Goal: Information Seeking & Learning: Learn about a topic

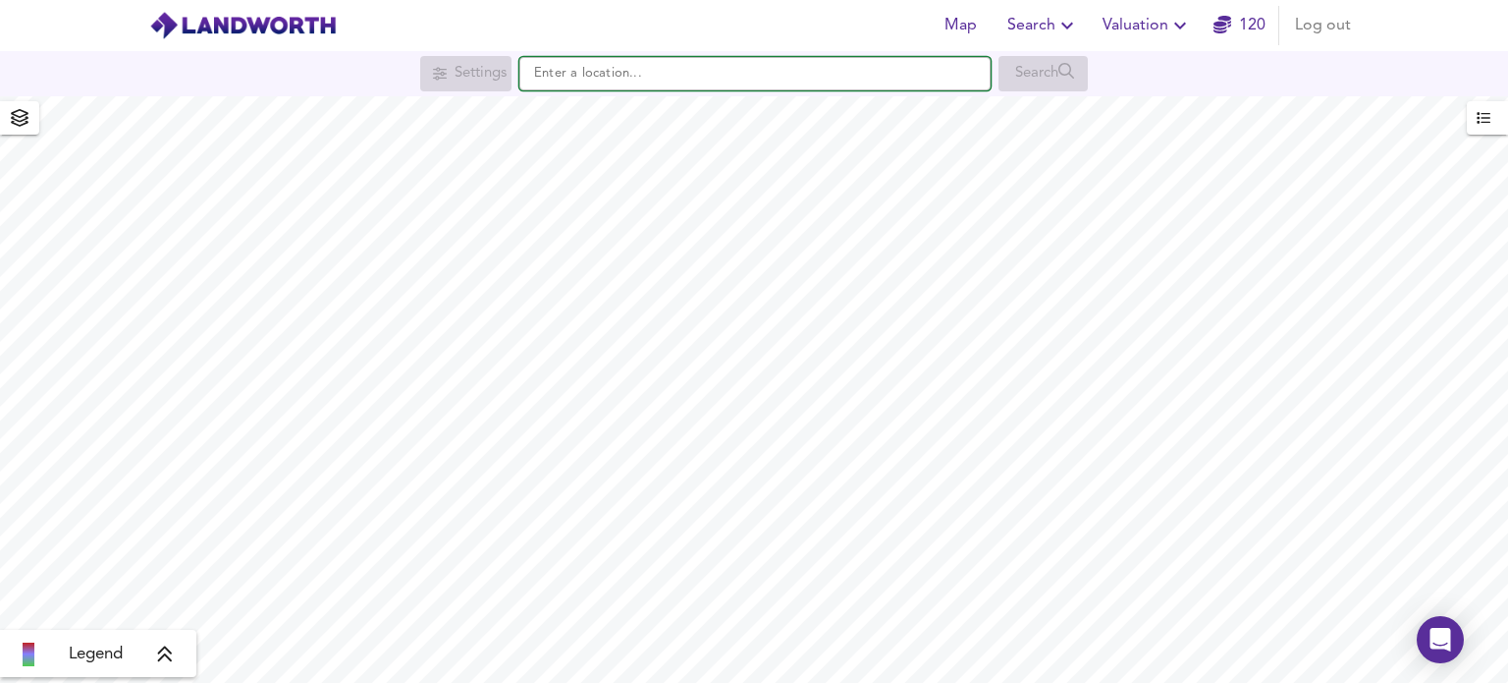
click at [557, 64] on input "text" at bounding box center [754, 73] width 471 height 33
paste input "Gym (Basement) Commercial 269 Retail A (GF) Commercial 342 Retail B (GF) Commer…"
type input "Gym (Basement) Commercial 269 Retail A (GF) Commercial 342 Retail B (GF) Commer…"
click at [777, 76] on input "Gym (Basement) Commercial 269 Retail A (GF) Commercial 342 Retail B (GF) Commer…" at bounding box center [754, 73] width 471 height 33
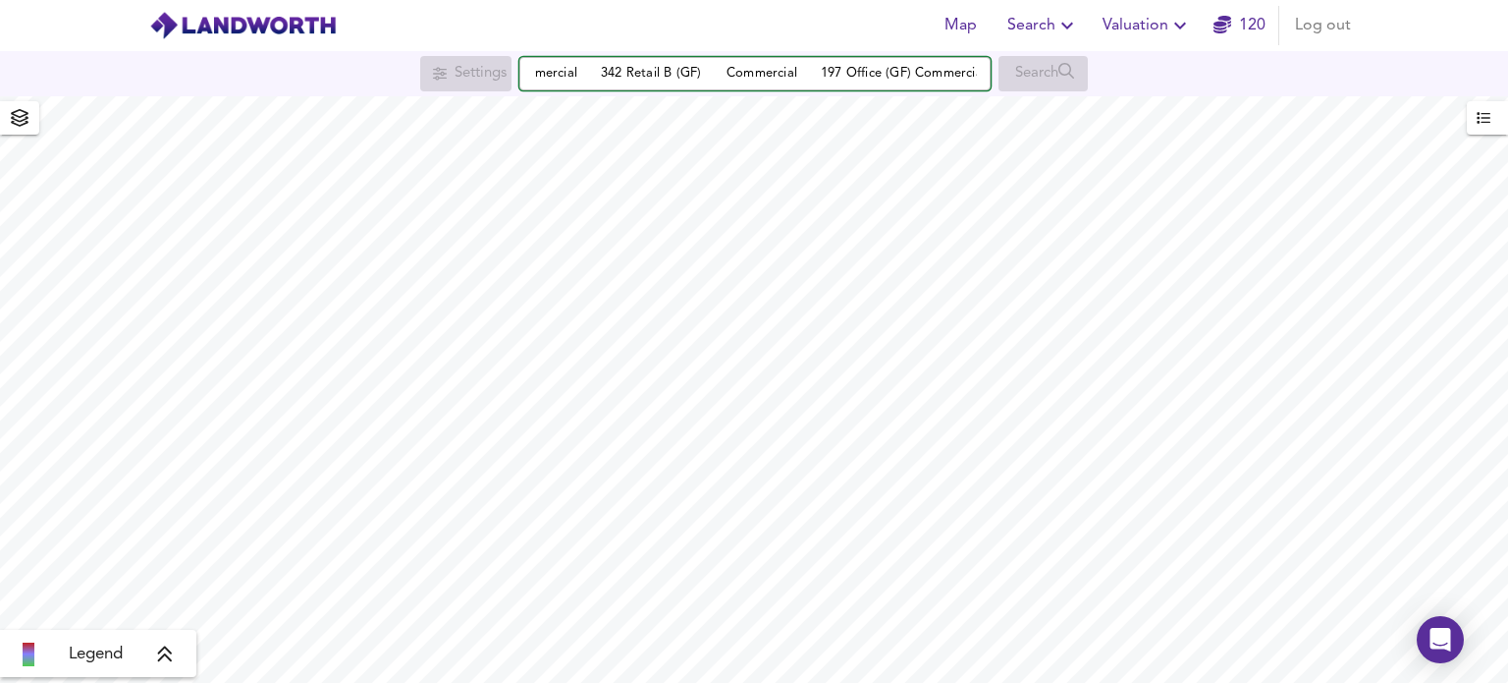
click at [777, 76] on input "Gym (Basement) Commercial 269 Retail A (GF) Commercial 342 Retail B (GF) Commer…" at bounding box center [754, 73] width 471 height 33
paste input "Gym (Basement) Commercial 269 Retail A (GF) Commercial 342 Retail B (GF) Commer…"
type input "Gym (Basement) Commercial 269 Retail A (GF) Commercial 342 Retail B (GF) Commer…"
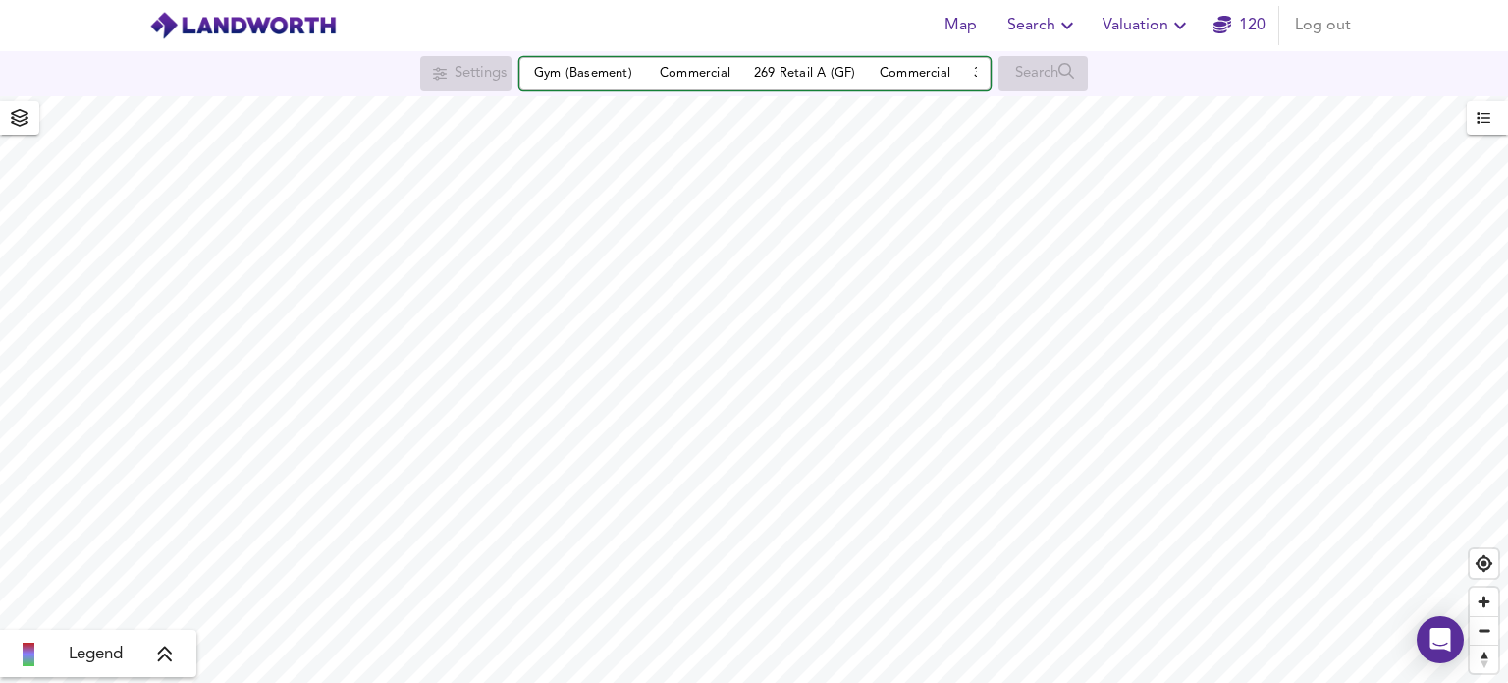
scroll to position [0, 373]
click at [683, 77] on input "Gym (Basement) Commercial 269 Retail A (GF) Commercial 342 Retail B (GF) Commer…" at bounding box center [754, 73] width 471 height 33
click at [683, 78] on input "Gym (Basement) Commercial 269 Retail A (GF) Commercial 342 Retail B (GF) Commer…" at bounding box center [754, 73] width 471 height 33
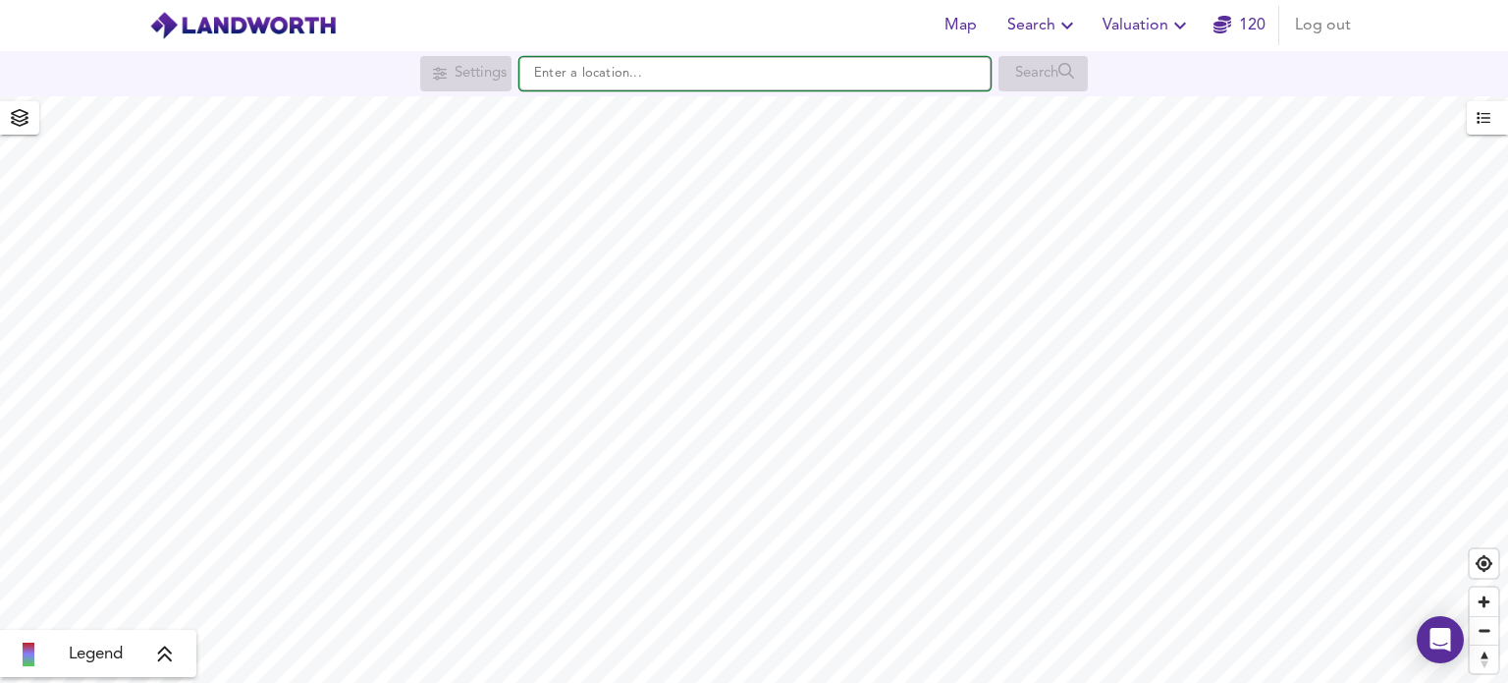
scroll to position [0, 0]
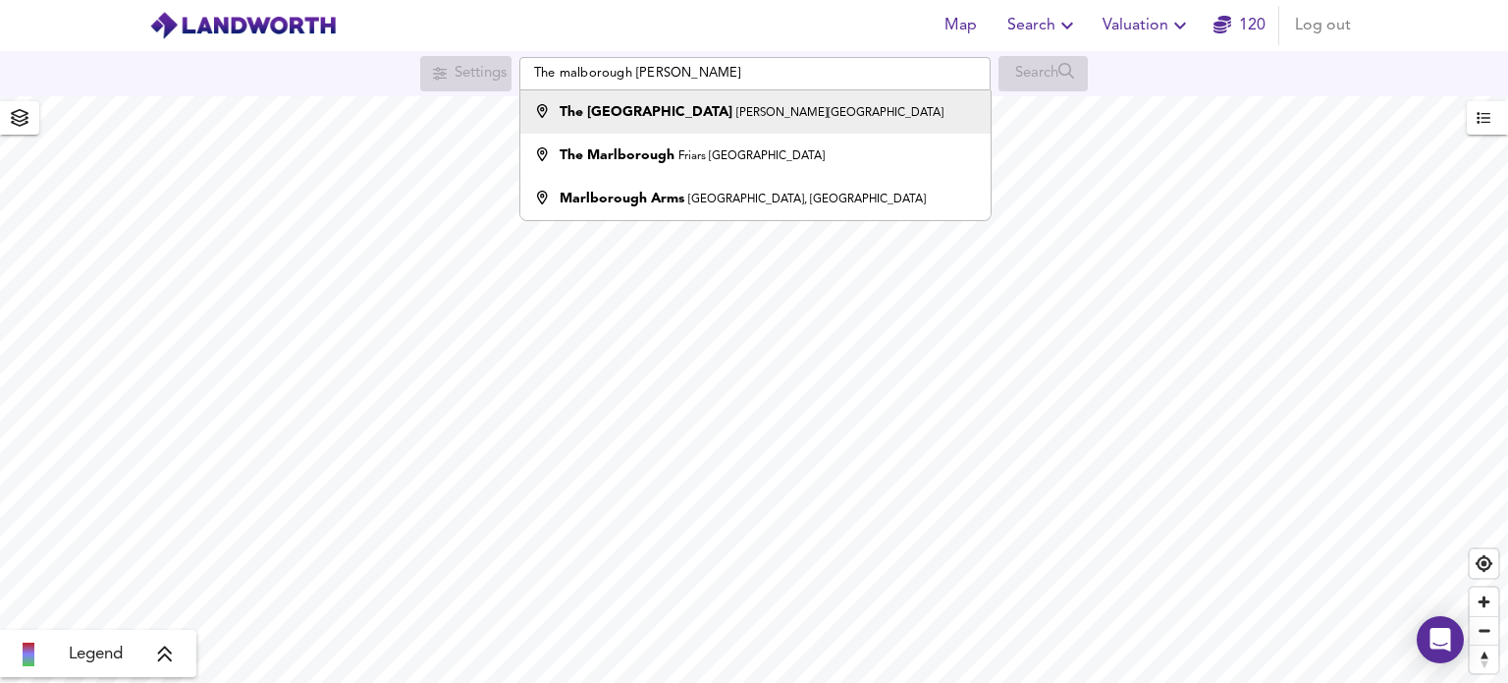
click at [693, 117] on strong "The [GEOGRAPHIC_DATA]" at bounding box center [646, 112] width 173 height 14
type input "[GEOGRAPHIC_DATA][PERSON_NAME]"
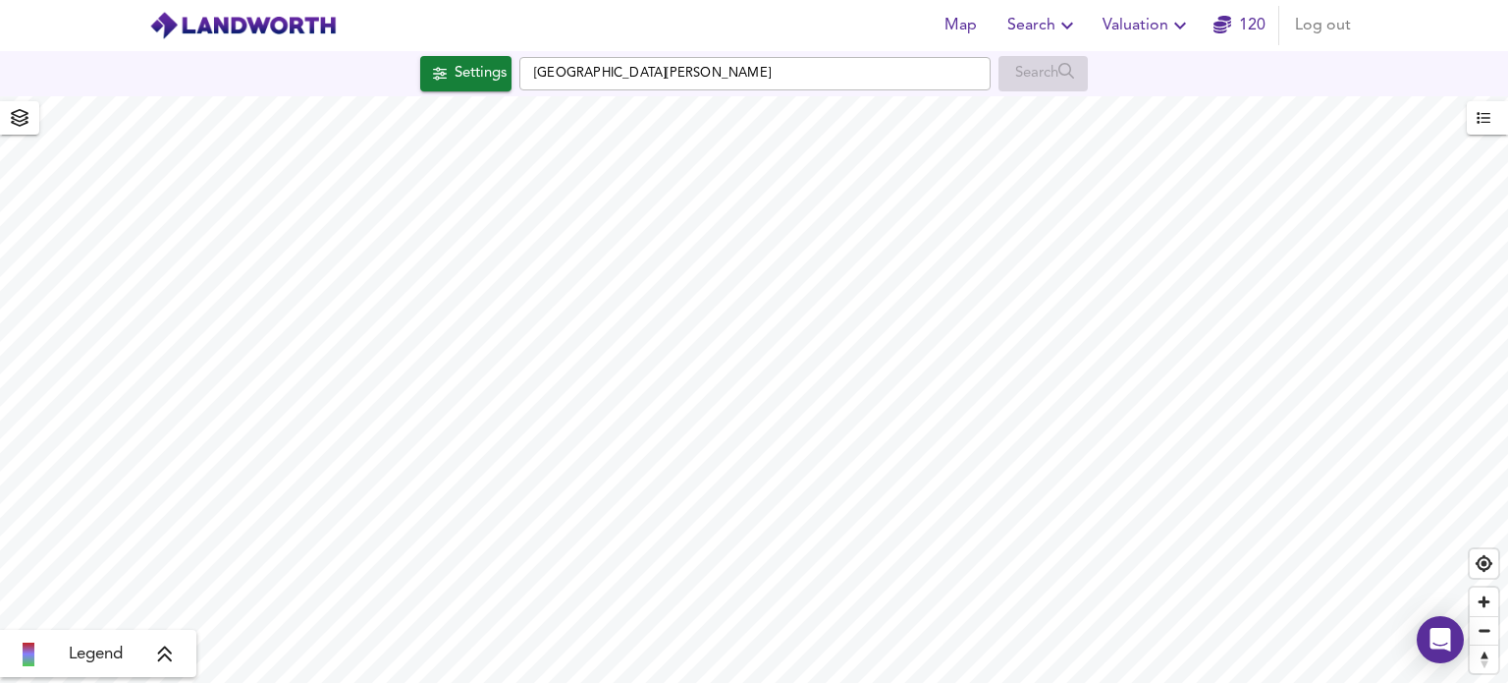
checkbox input "false"
checkbox input "true"
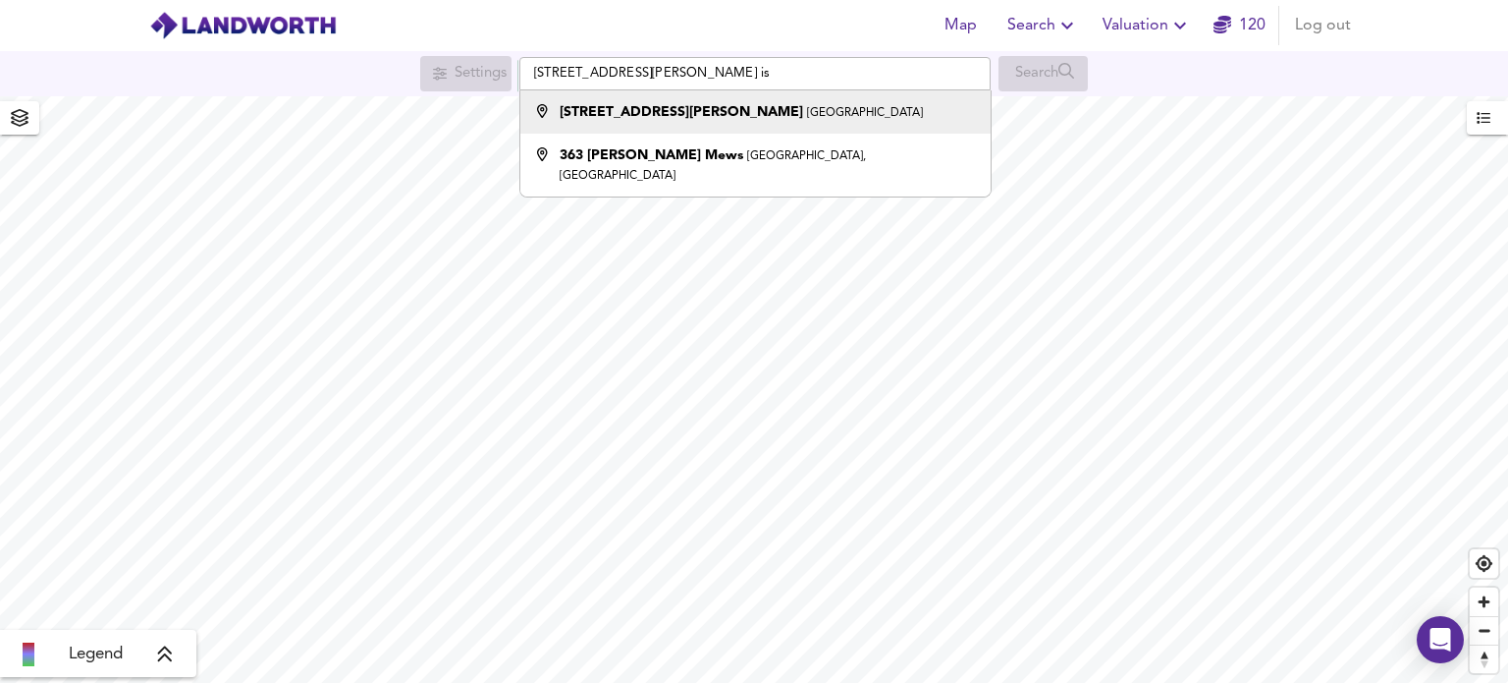
click at [652, 105] on strong "[STREET_ADDRESS][PERSON_NAME]" at bounding box center [682, 112] width 244 height 14
type input "[STREET_ADDRESS][PERSON_NAME]"
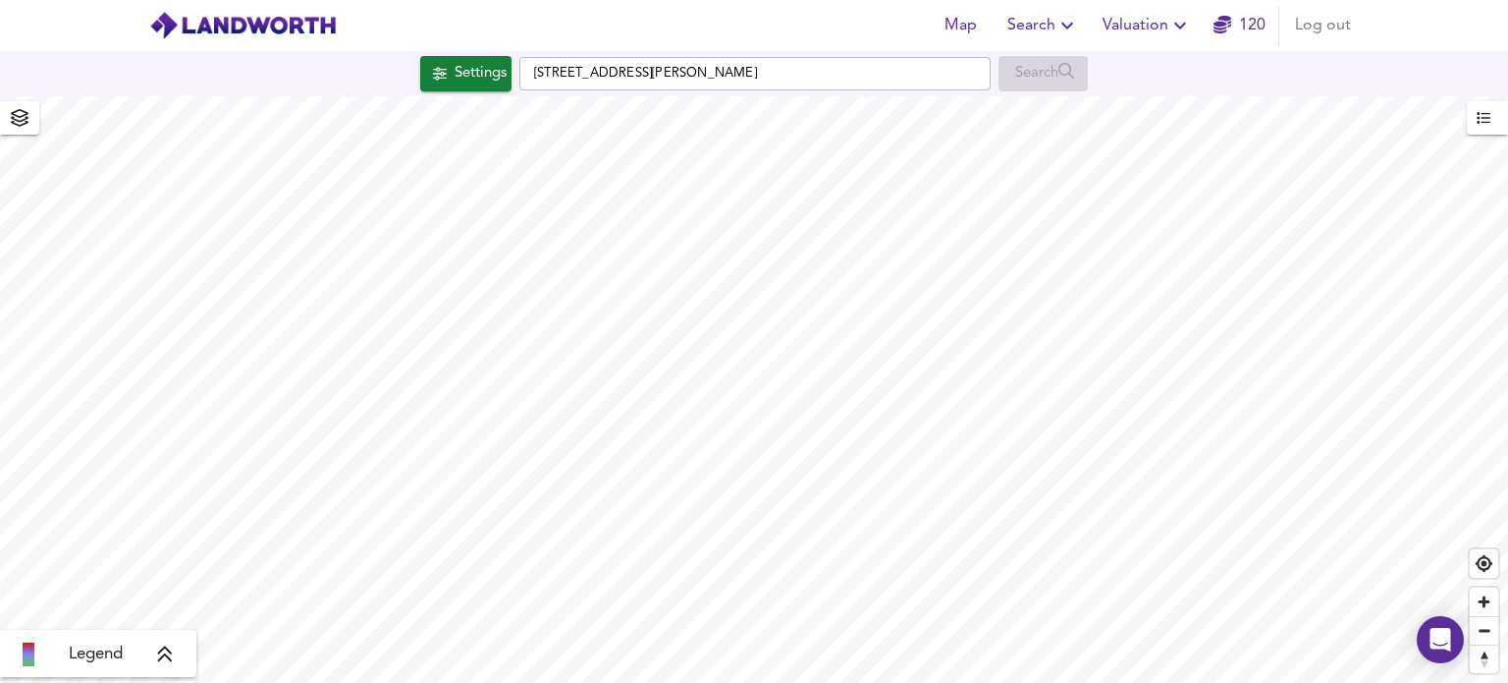
checkbox input "false"
checkbox input "true"
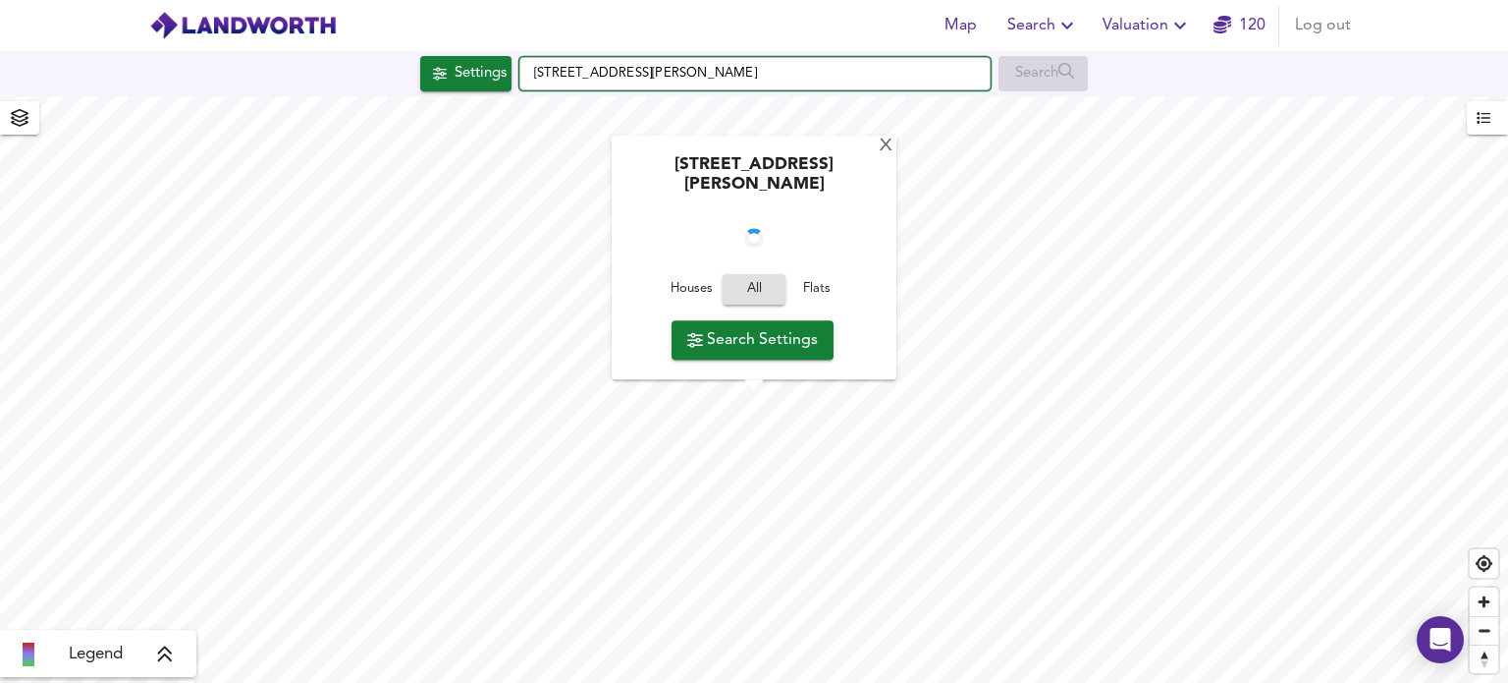
click at [550, 71] on input "363 Holloway Road, London" at bounding box center [754, 73] width 471 height 33
drag, startPoint x: 731, startPoint y: 71, endPoint x: 440, endPoint y: 88, distance: 291.2
click at [440, 88] on div "Settings 363 Holloway Road, London Search" at bounding box center [754, 73] width 1508 height 35
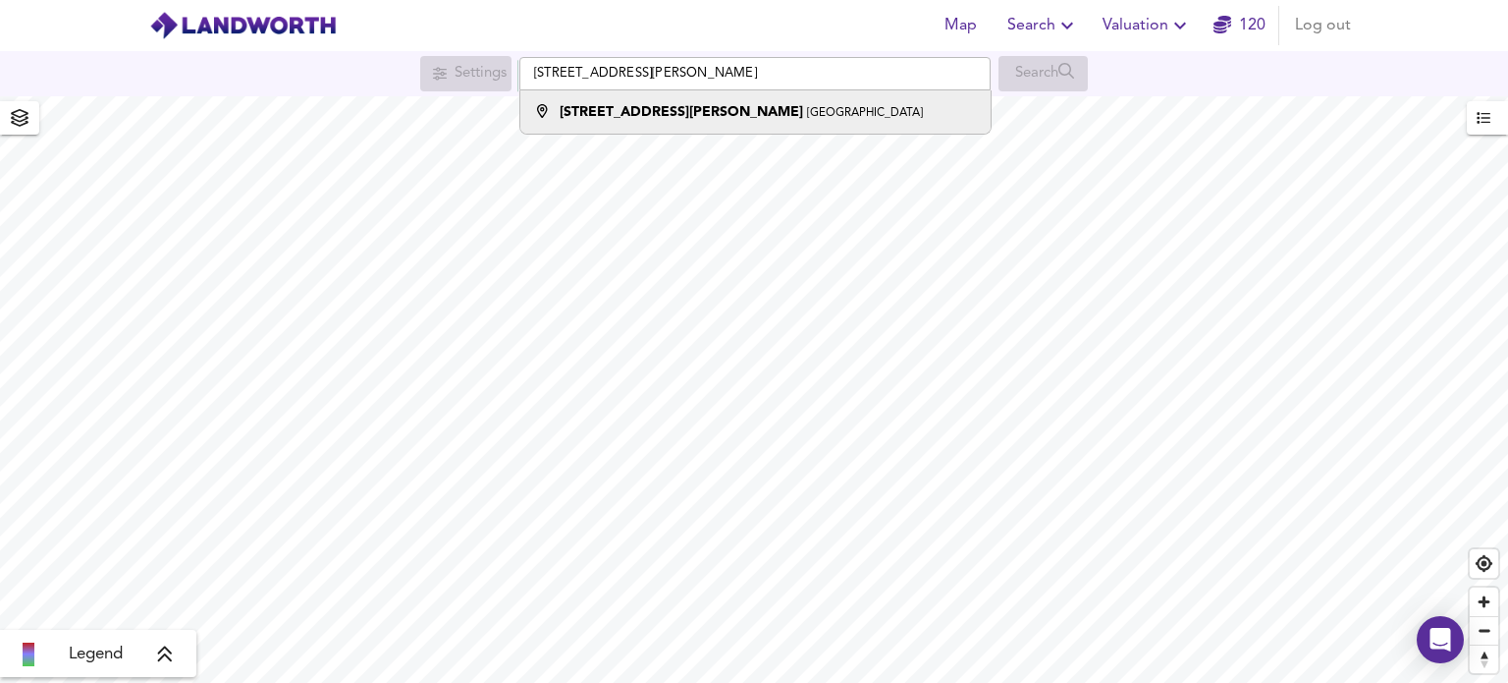
click at [674, 111] on strong "383 Holloway Road" at bounding box center [682, 112] width 244 height 14
type input "383 Holloway Road, London"
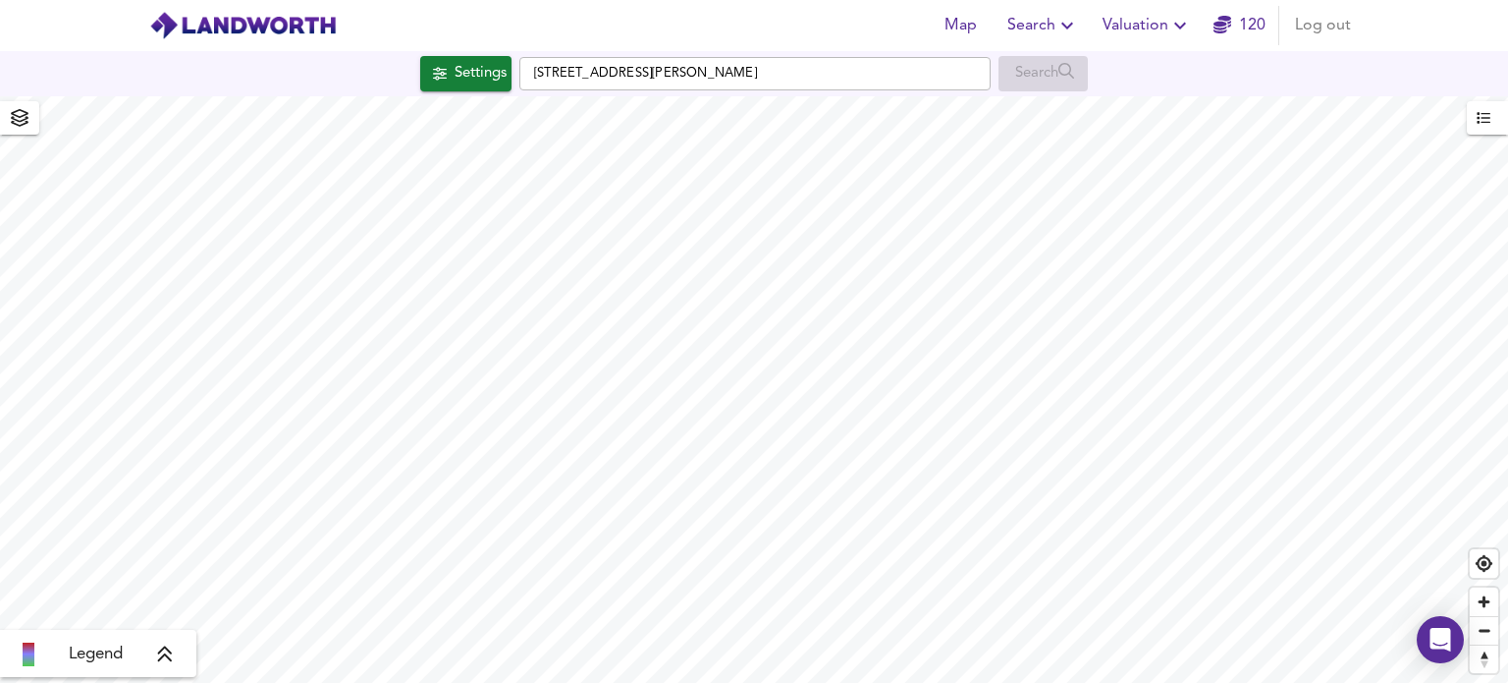
checkbox input "false"
checkbox input "true"
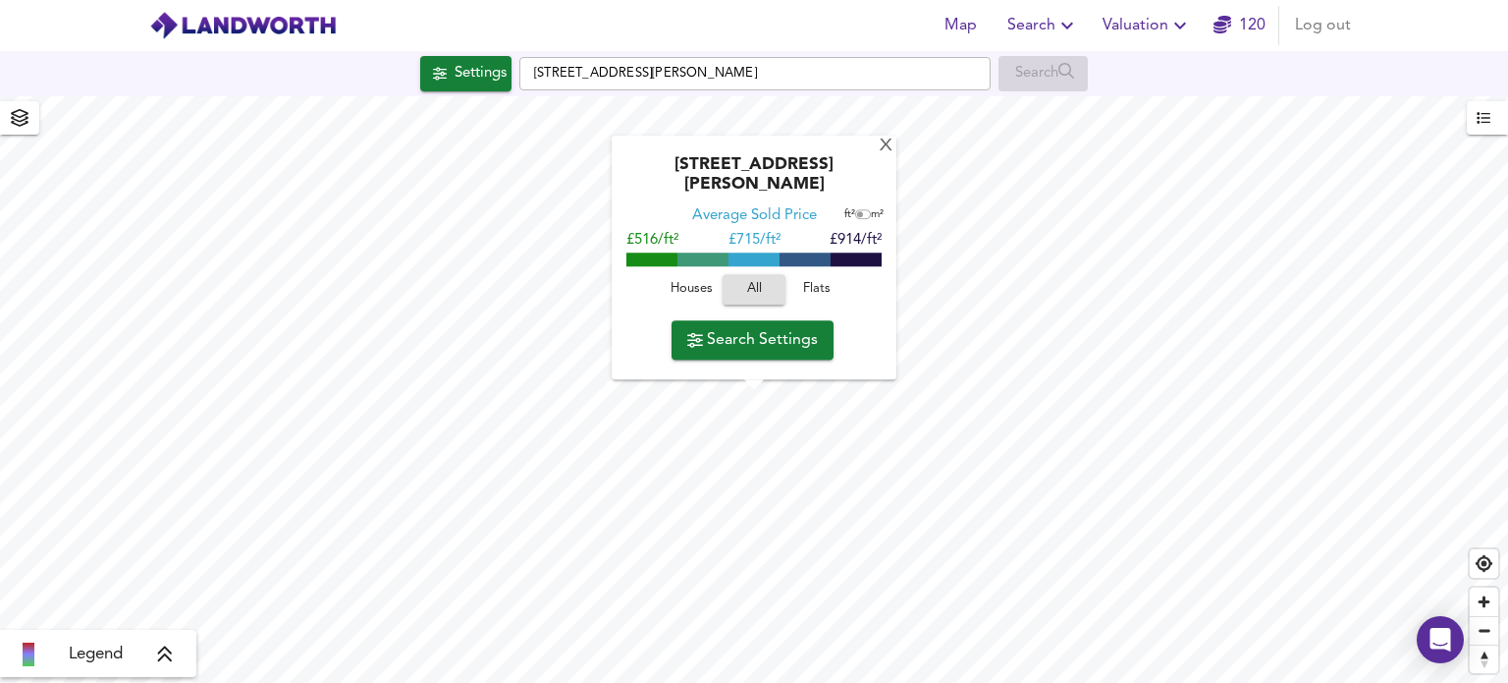
click at [815, 297] on span "Flats" at bounding box center [817, 290] width 53 height 23
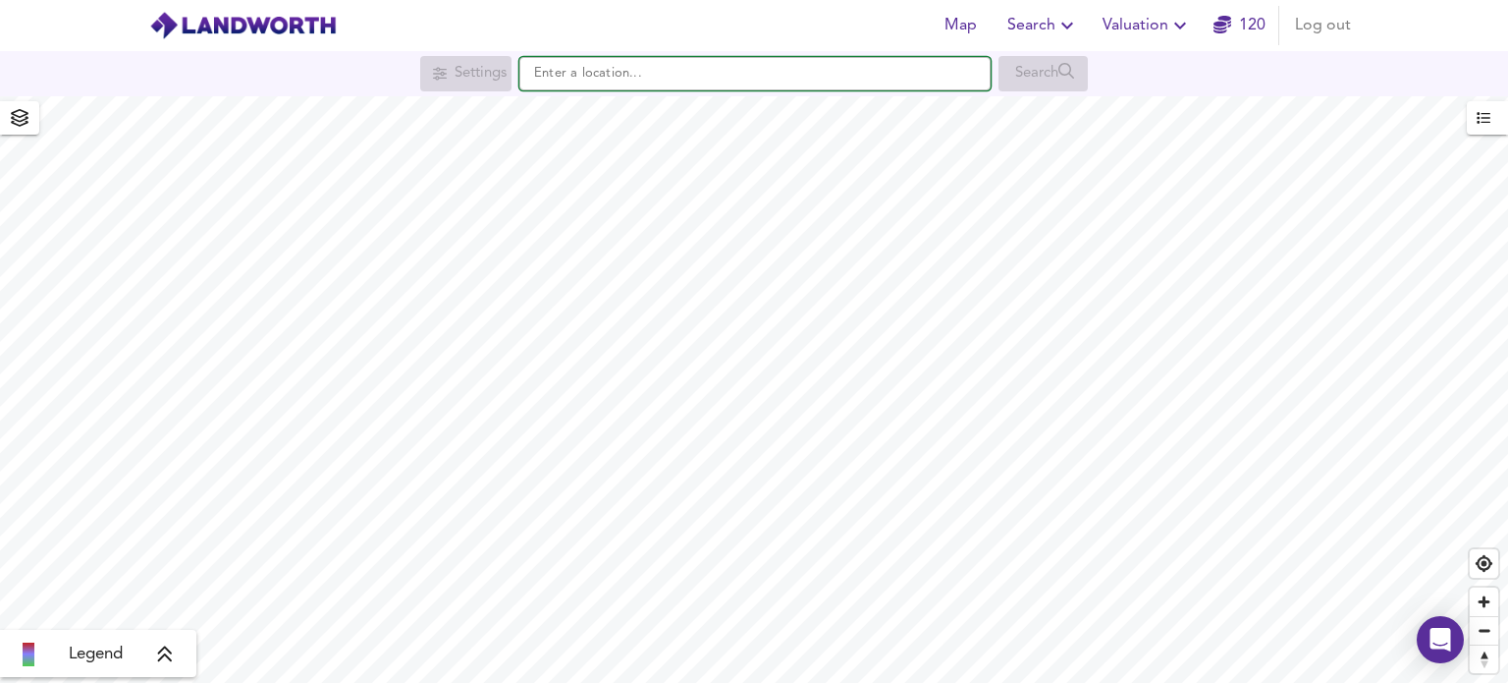
click at [623, 72] on input "text" at bounding box center [754, 73] width 471 height 33
paste input "The [GEOGRAPHIC_DATA]"
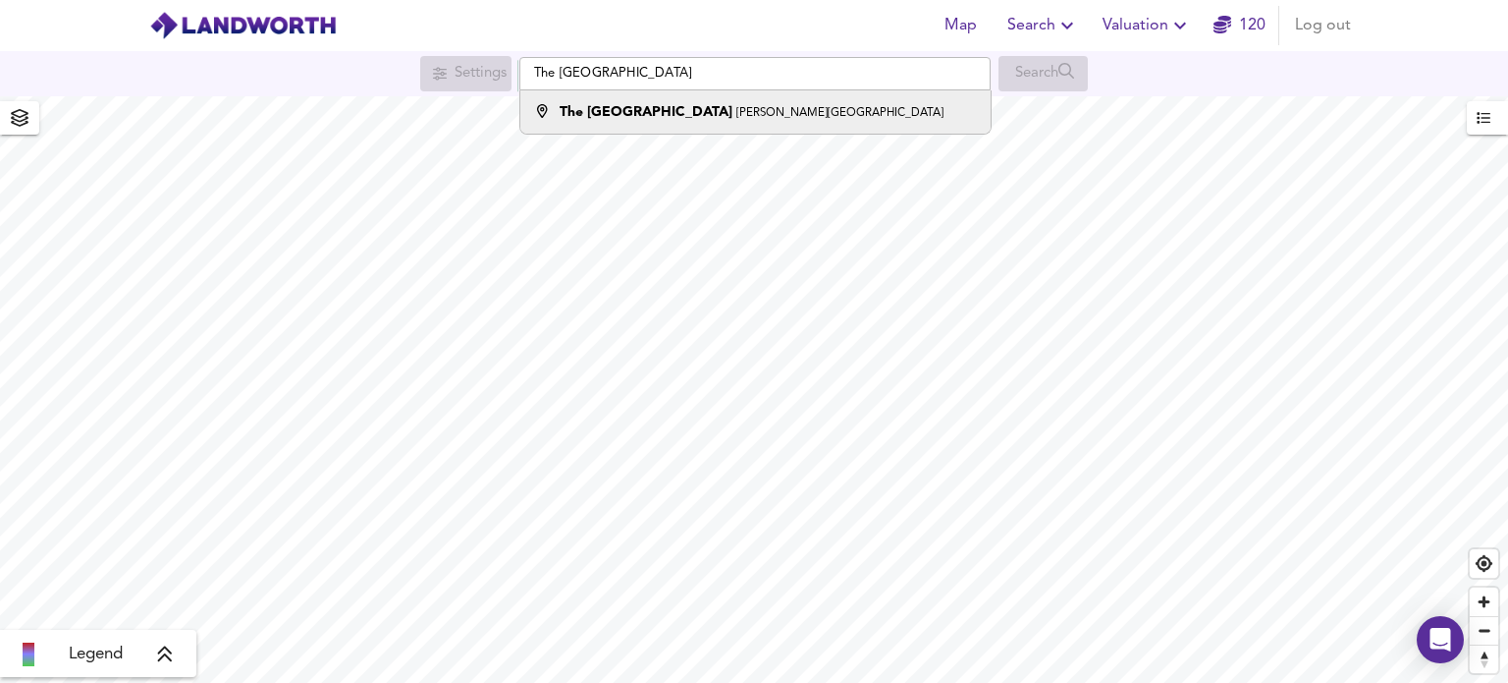
click at [783, 125] on li "The [GEOGRAPHIC_DATA][PERSON_NAME]" at bounding box center [754, 111] width 469 height 43
type input "[GEOGRAPHIC_DATA][PERSON_NAME]"
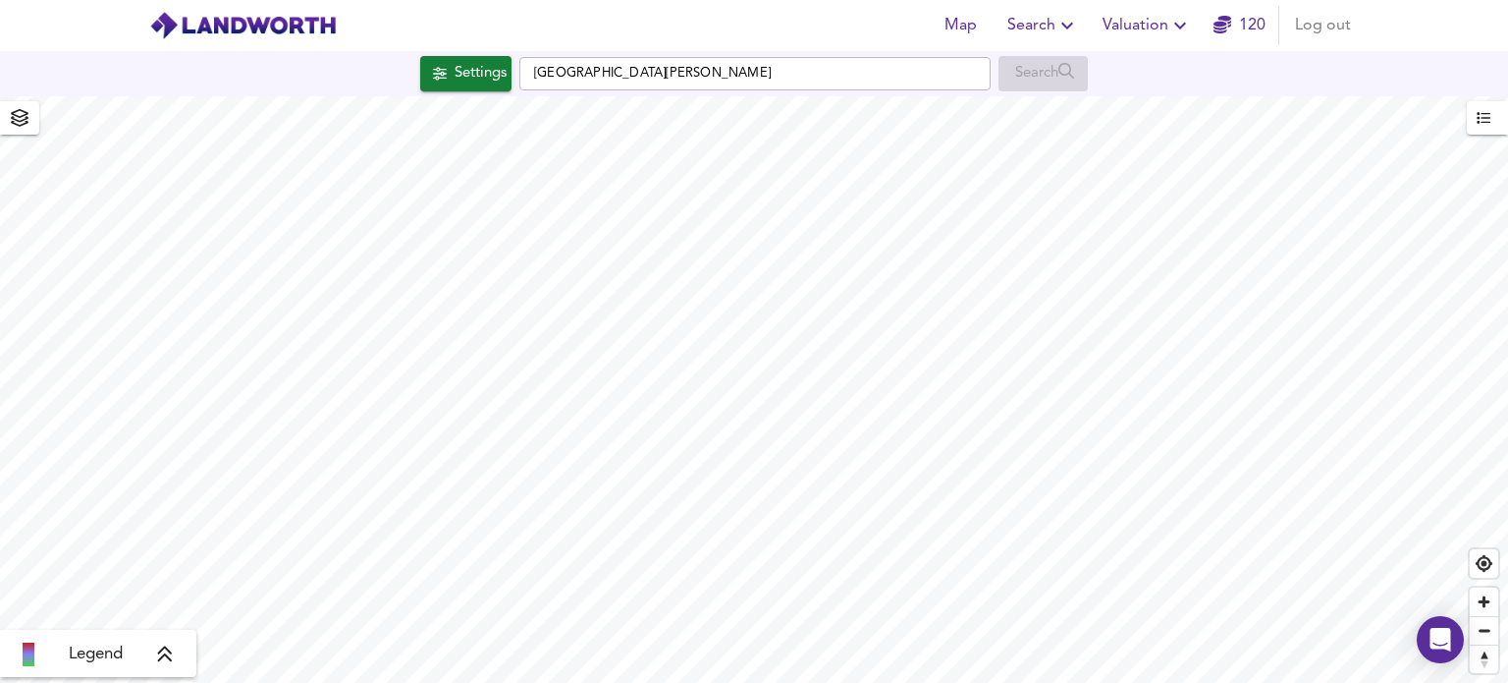
checkbox input "false"
checkbox input "true"
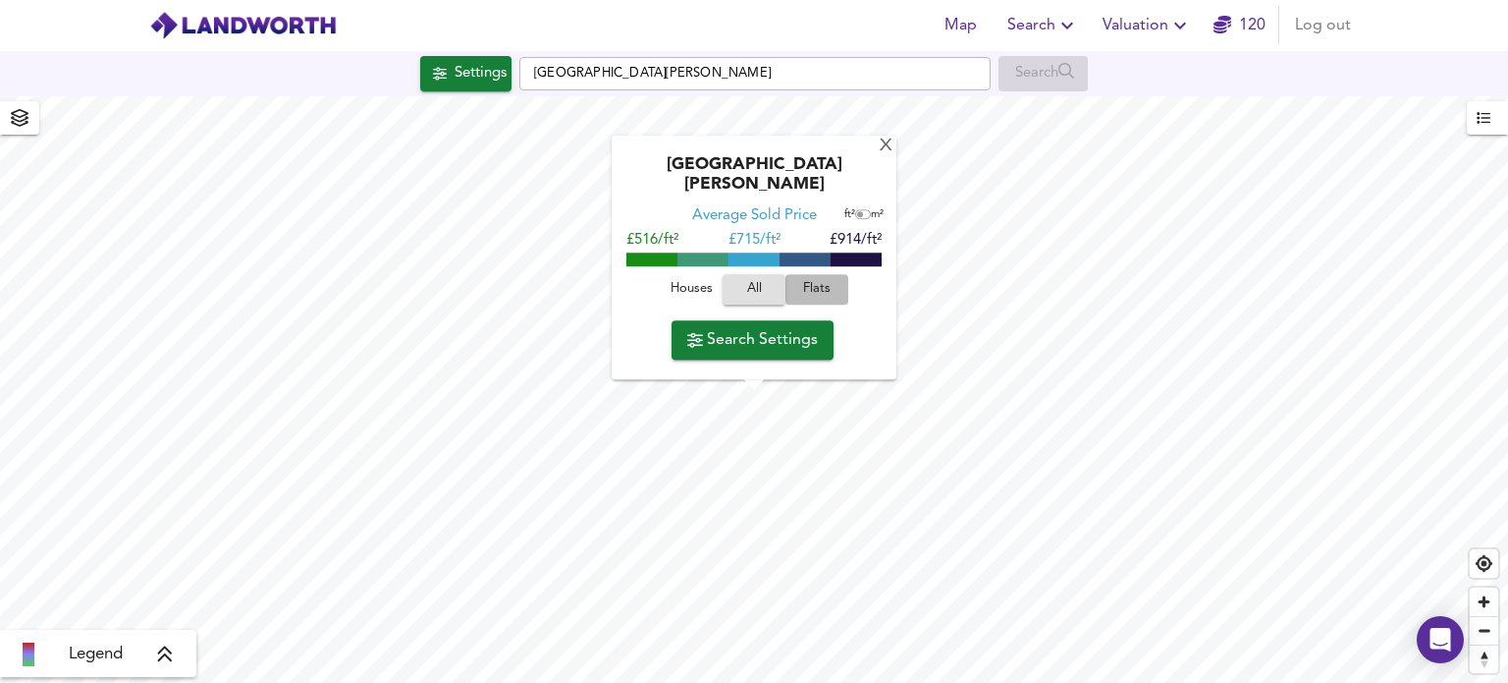
click at [810, 287] on span "Flats" at bounding box center [817, 290] width 53 height 23
